Goal: Navigation & Orientation: Find specific page/section

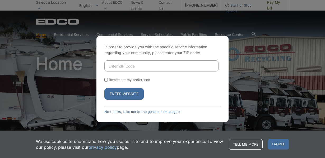
click at [125, 64] on input "Enter ZIP Code" at bounding box center [161, 65] width 114 height 11
type input "92116"
click at [104, 88] on button "Enter Website" at bounding box center [123, 94] width 39 height 12
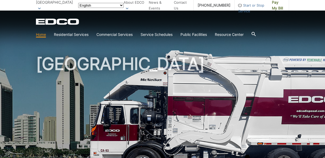
click at [124, 96] on h1 "[GEOGRAPHIC_DATA]" at bounding box center [162, 113] width 253 height 116
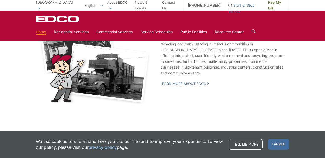
scroll to position [1009, 0]
